Goal: Task Accomplishment & Management: Manage account settings

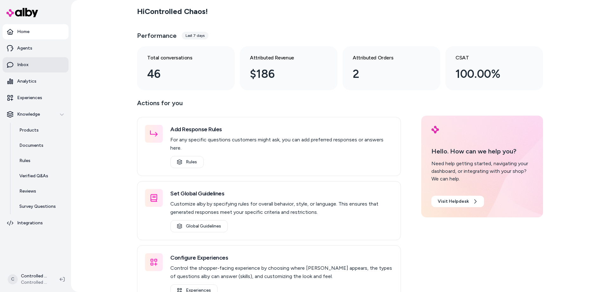
click at [38, 67] on link "Inbox" at bounding box center [36, 64] width 66 height 15
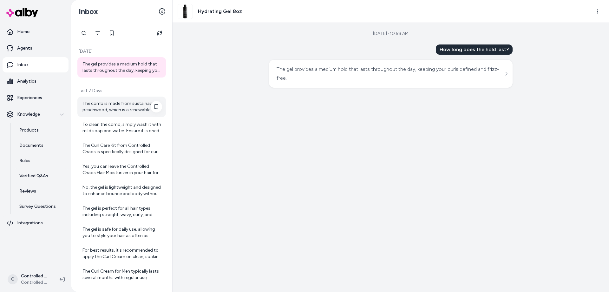
click at [121, 104] on div "The comb is made from sustainable peachwood, which is a renewable resource, mak…" at bounding box center [123, 106] width 80 height 13
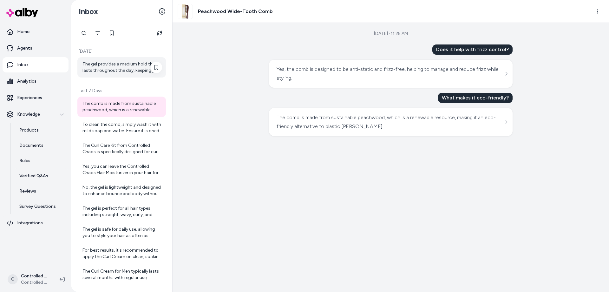
click at [121, 72] on div "The gel provides a medium hold that lasts throughout the day, keeping your curl…" at bounding box center [123, 67] width 80 height 13
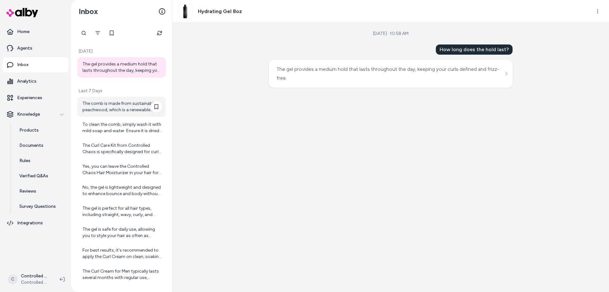
click at [122, 103] on div "The comb is made from sustainable peachwood, which is a renewable resource, mak…" at bounding box center [123, 106] width 80 height 13
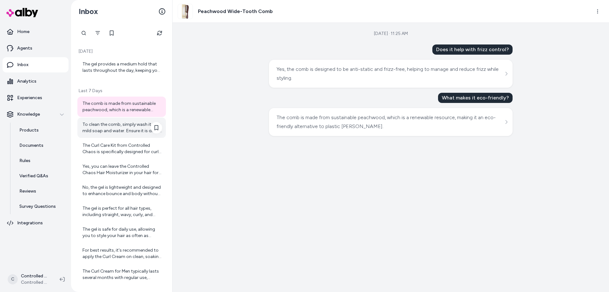
click at [117, 127] on div "To clean the comb, simply wash it with mild soap and water. Ensure it is dried …" at bounding box center [123, 127] width 80 height 13
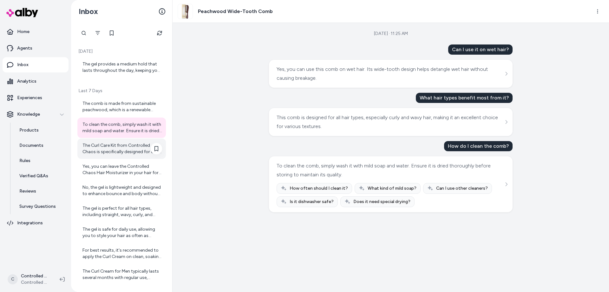
click at [117, 144] on div "The Curl Care Kit from Controlled Chaos is specifically designed for curly hair…" at bounding box center [123, 148] width 80 height 13
